Goal: Task Accomplishment & Management: Use online tool/utility

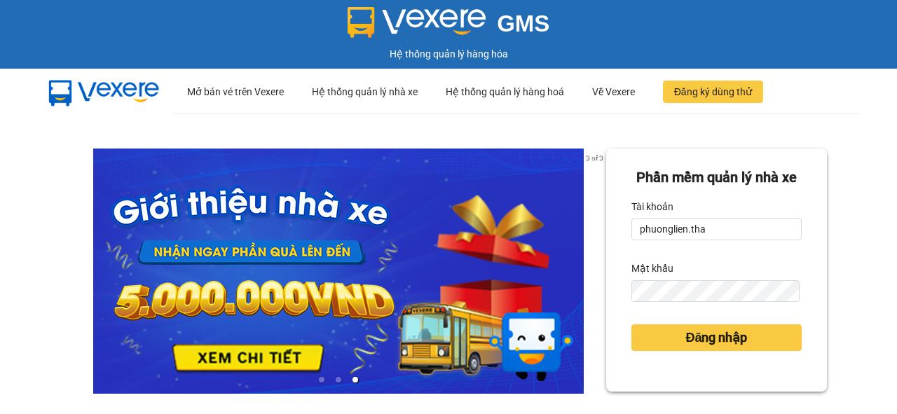
type input "phuonglien.tha"
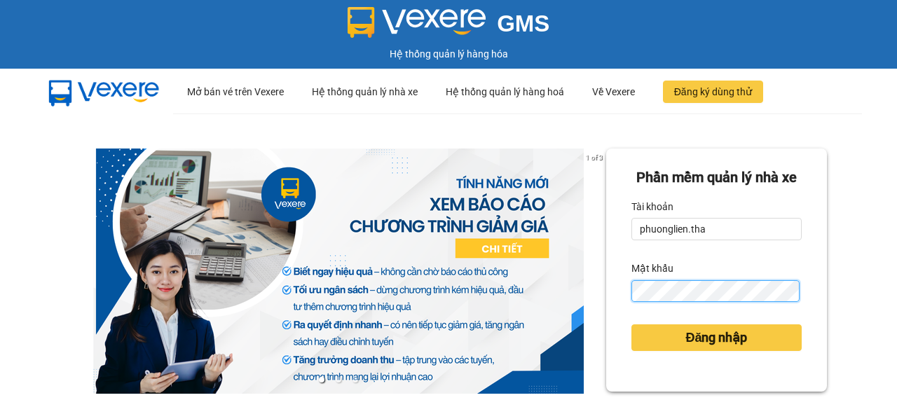
click at [617, 314] on div "Phần mềm quản lý nhà xe Tài khoản phuonglien.tha Mật khẩu Đăng nhập" at bounding box center [716, 270] width 221 height 243
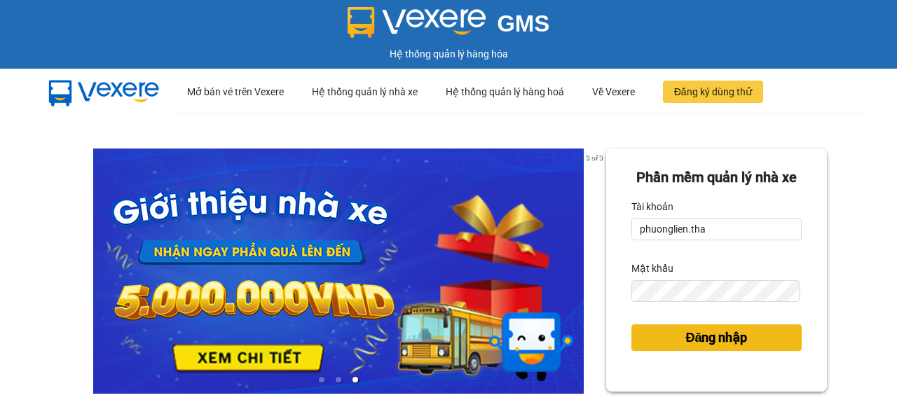
drag, startPoint x: 694, startPoint y: 366, endPoint x: 0, endPoint y: 4, distance: 782.9
click at [694, 348] on span "Đăng nhập" at bounding box center [716, 338] width 62 height 20
click at [712, 348] on span "Đăng nhập" at bounding box center [716, 338] width 62 height 20
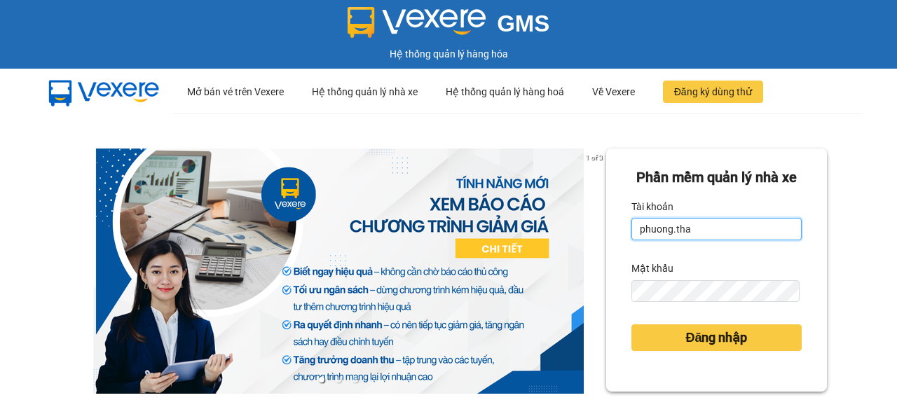
click at [666, 240] on input "phuong.tha" at bounding box center [716, 229] width 170 height 22
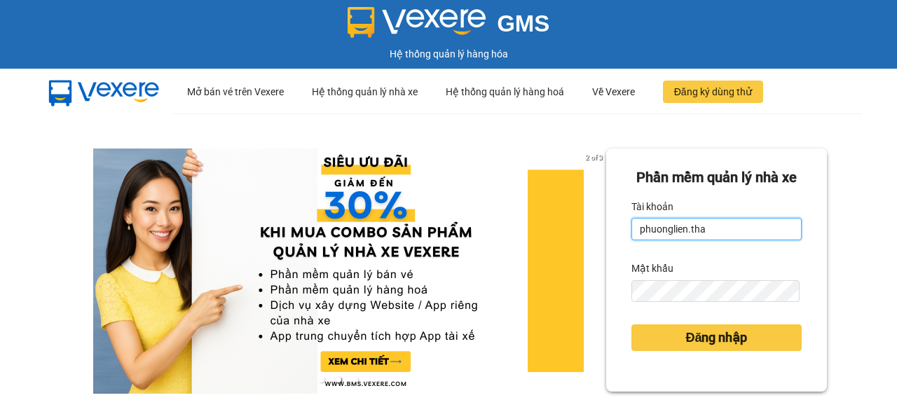
type input "phuonglien.tha"
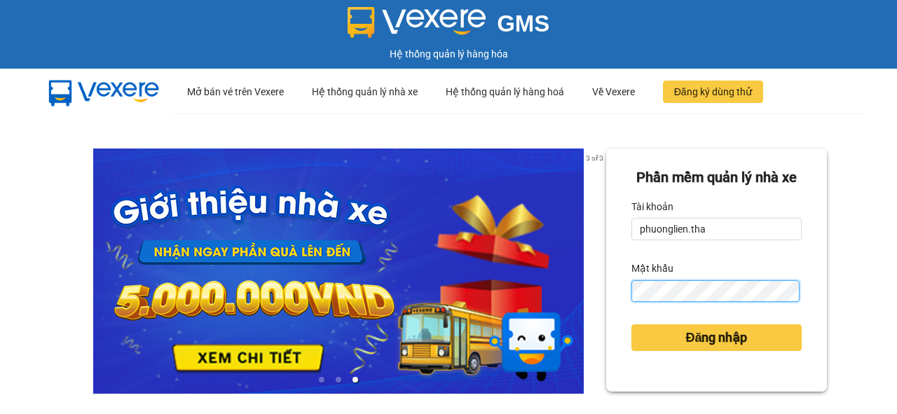
click at [617, 328] on div "Phần mềm quản lý nhà xe Tài khoản phuonglien.tha Mật khẩu Đăng nhập" at bounding box center [716, 270] width 221 height 243
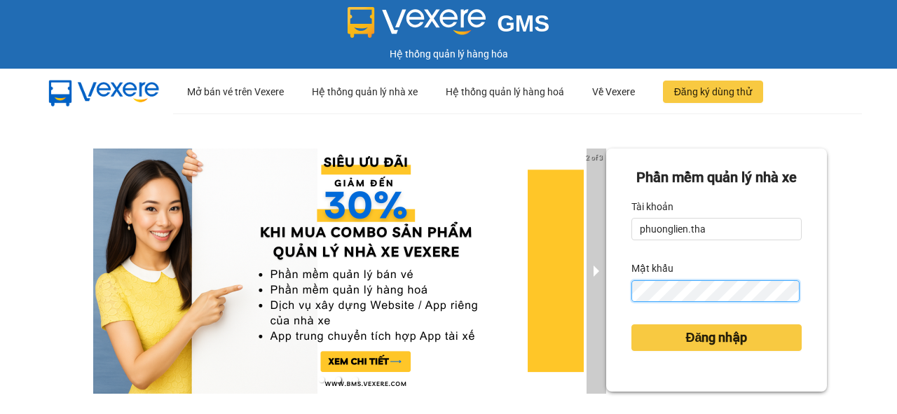
click at [580, 318] on div "2 of 3 Phần mềm quản lý nhà xe Tài khoản phuonglien.tha Mật khẩu Đăng nhập" at bounding box center [448, 312] width 897 height 397
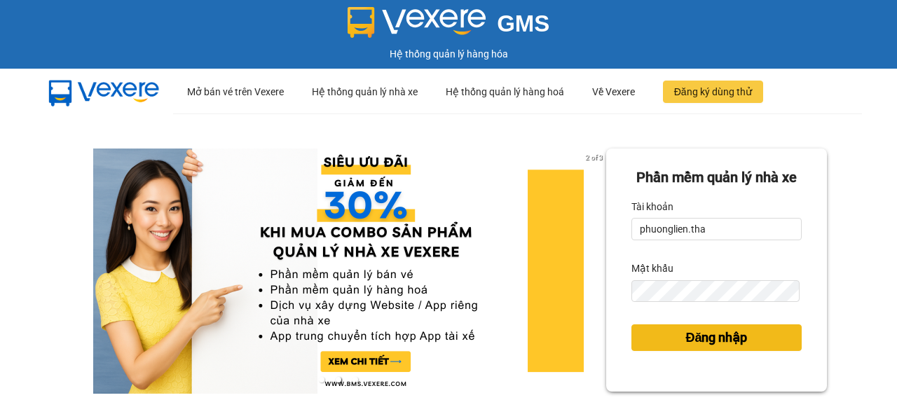
click at [698, 348] on span "Đăng nhập" at bounding box center [716, 338] width 62 height 20
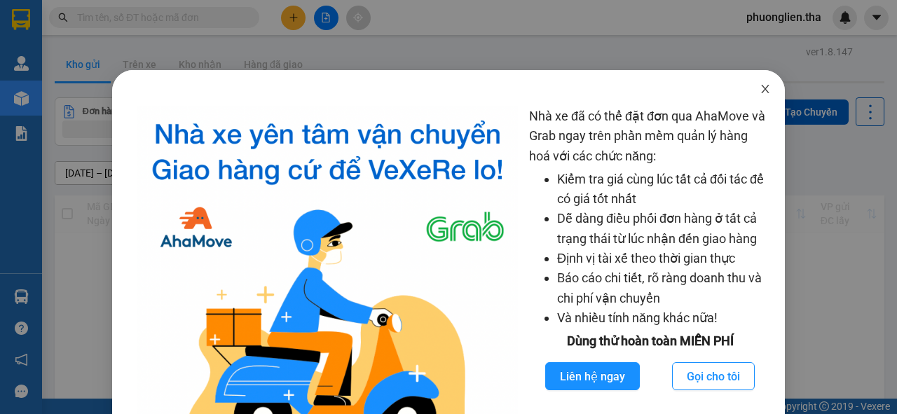
click at [761, 92] on icon "close" at bounding box center [765, 89] width 8 height 8
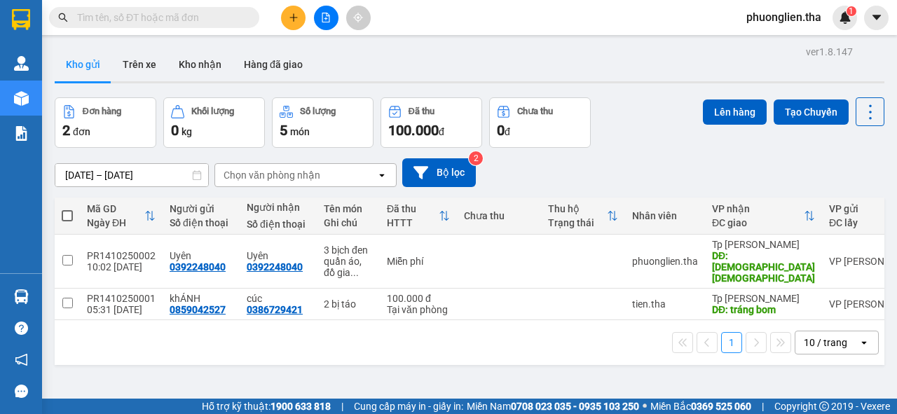
click at [174, 22] on input "text" at bounding box center [159, 17] width 165 height 15
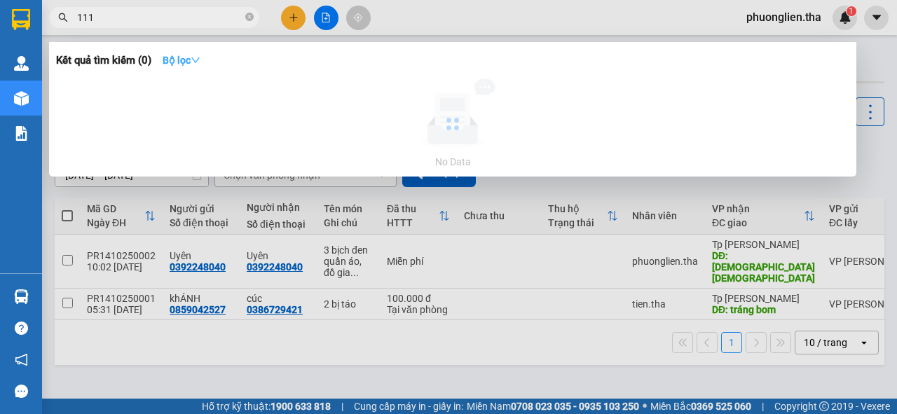
type input "111"
click at [181, 59] on strong "Bộ lọc" at bounding box center [182, 60] width 38 height 11
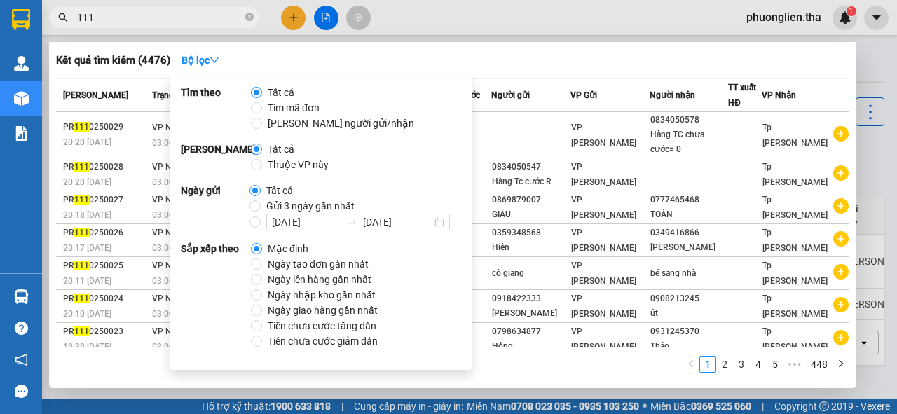
click at [291, 262] on span "Ngày tạo đơn gần nhất" at bounding box center [318, 263] width 112 height 15
click at [262, 262] on input "Ngày tạo đơn gần nhất" at bounding box center [256, 264] width 11 height 11
radio input "true"
radio input "false"
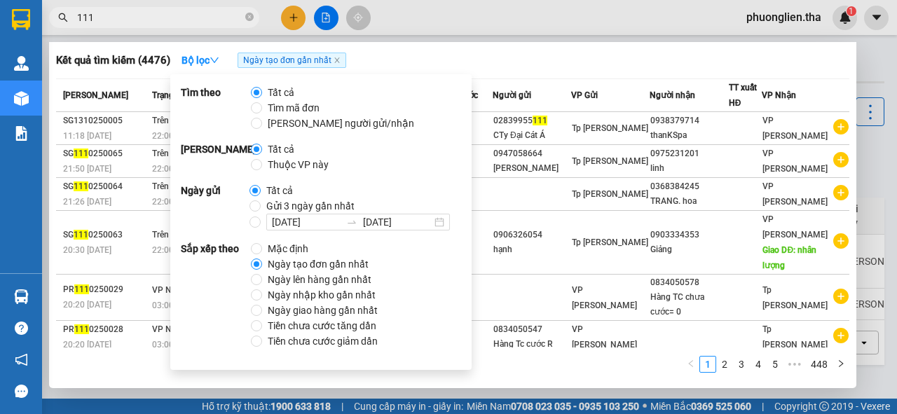
click at [458, 27] on div at bounding box center [448, 207] width 897 height 414
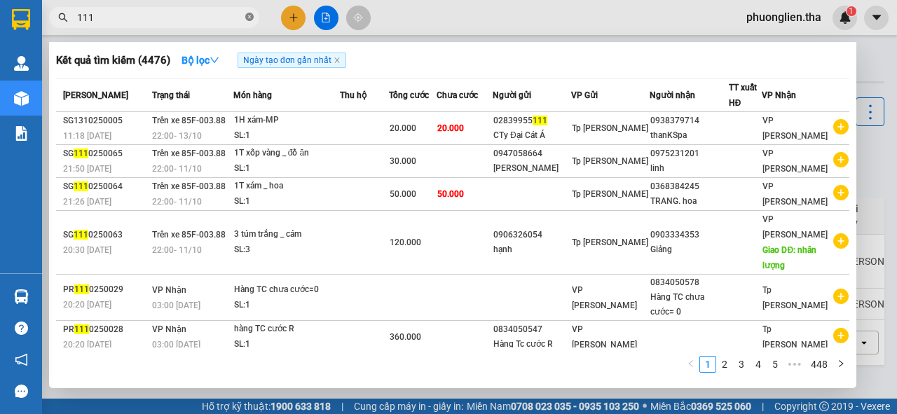
drag, startPoint x: 252, startPoint y: 17, endPoint x: 173, endPoint y: 24, distance: 78.8
click at [251, 17] on icon "close-circle" at bounding box center [249, 17] width 8 height 8
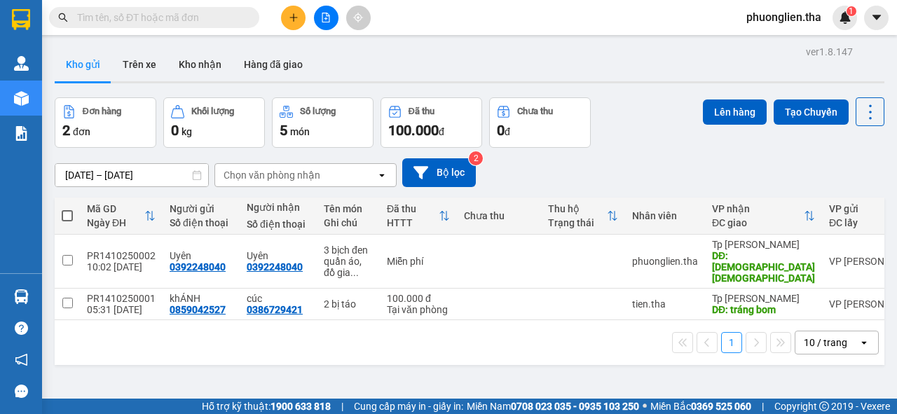
click at [172, 20] on input "text" at bounding box center [159, 17] width 165 height 15
